Goal: Task Accomplishment & Management: Manage account settings

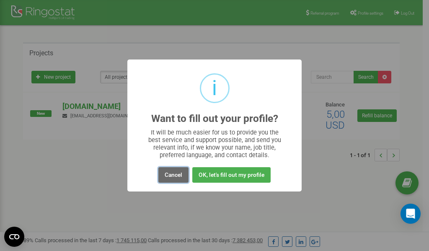
click at [174, 175] on button "Cancel" at bounding box center [173, 175] width 30 height 16
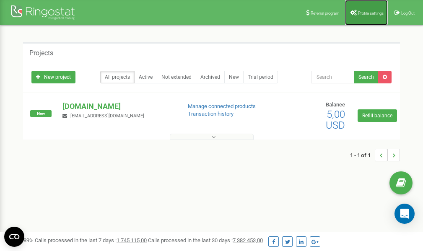
click at [370, 13] on span "Profile settings" at bounding box center [371, 13] width 26 height 5
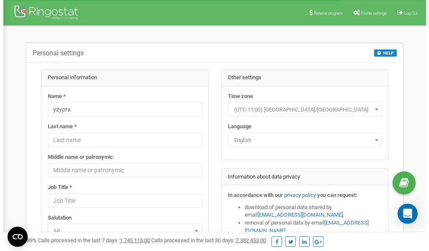
scroll to position [42, 0]
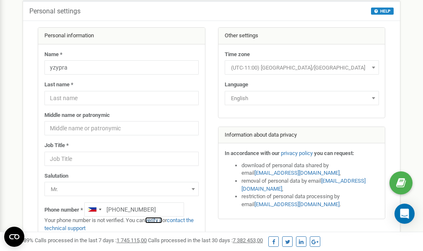
click at [158, 219] on link "verify it" at bounding box center [153, 220] width 17 height 6
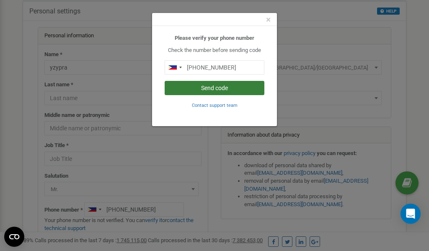
click at [221, 88] on button "Send code" at bounding box center [215, 88] width 100 height 14
